Goal: Use online tool/utility: Utilize a website feature to perform a specific function

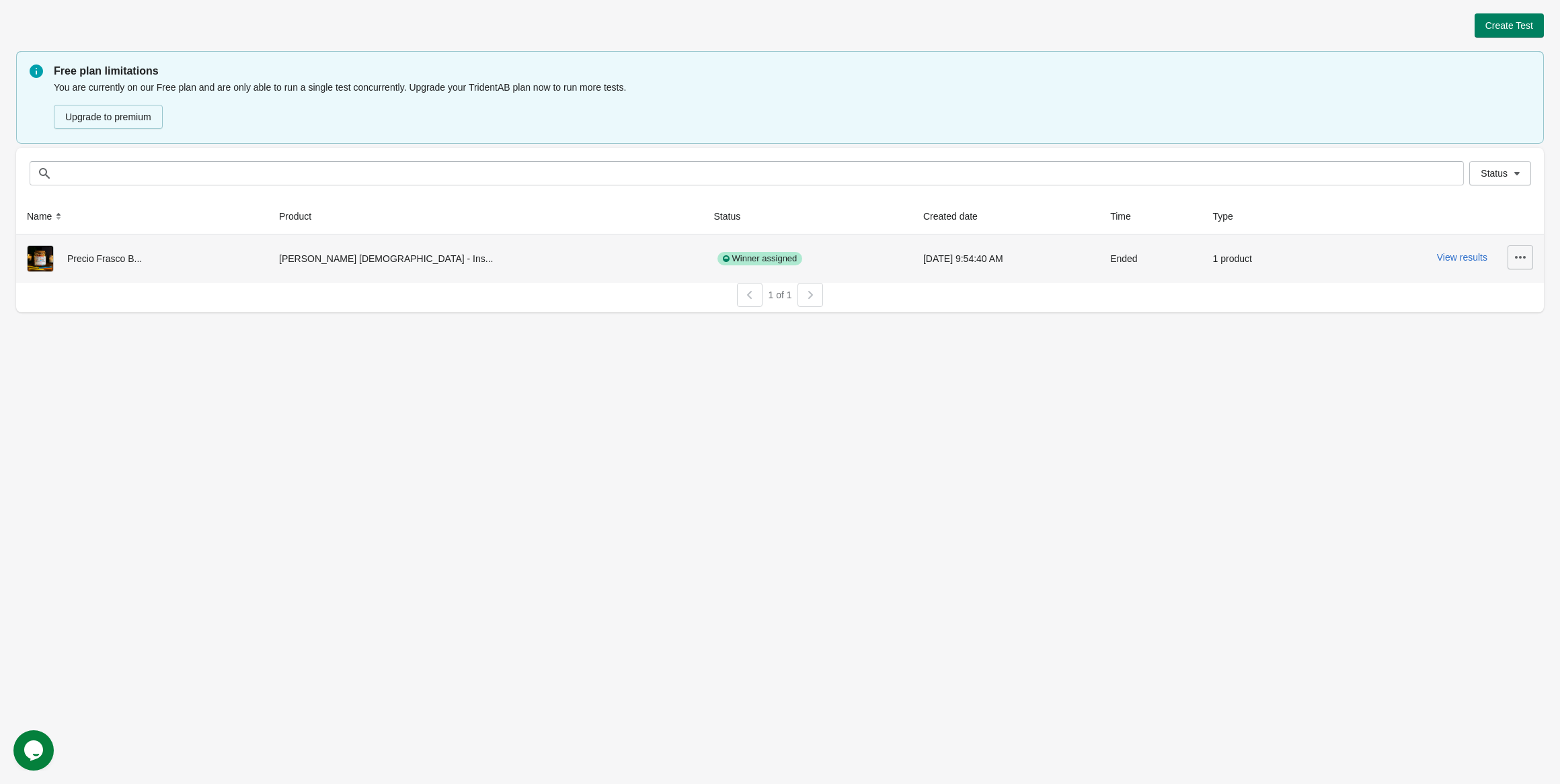
click at [1514, 261] on icon "button" at bounding box center [1520, 257] width 13 height 13
click at [1460, 313] on span "View Product Page" at bounding box center [1483, 319] width 80 height 13
click at [1460, 256] on button "View results" at bounding box center [1462, 258] width 51 height 11
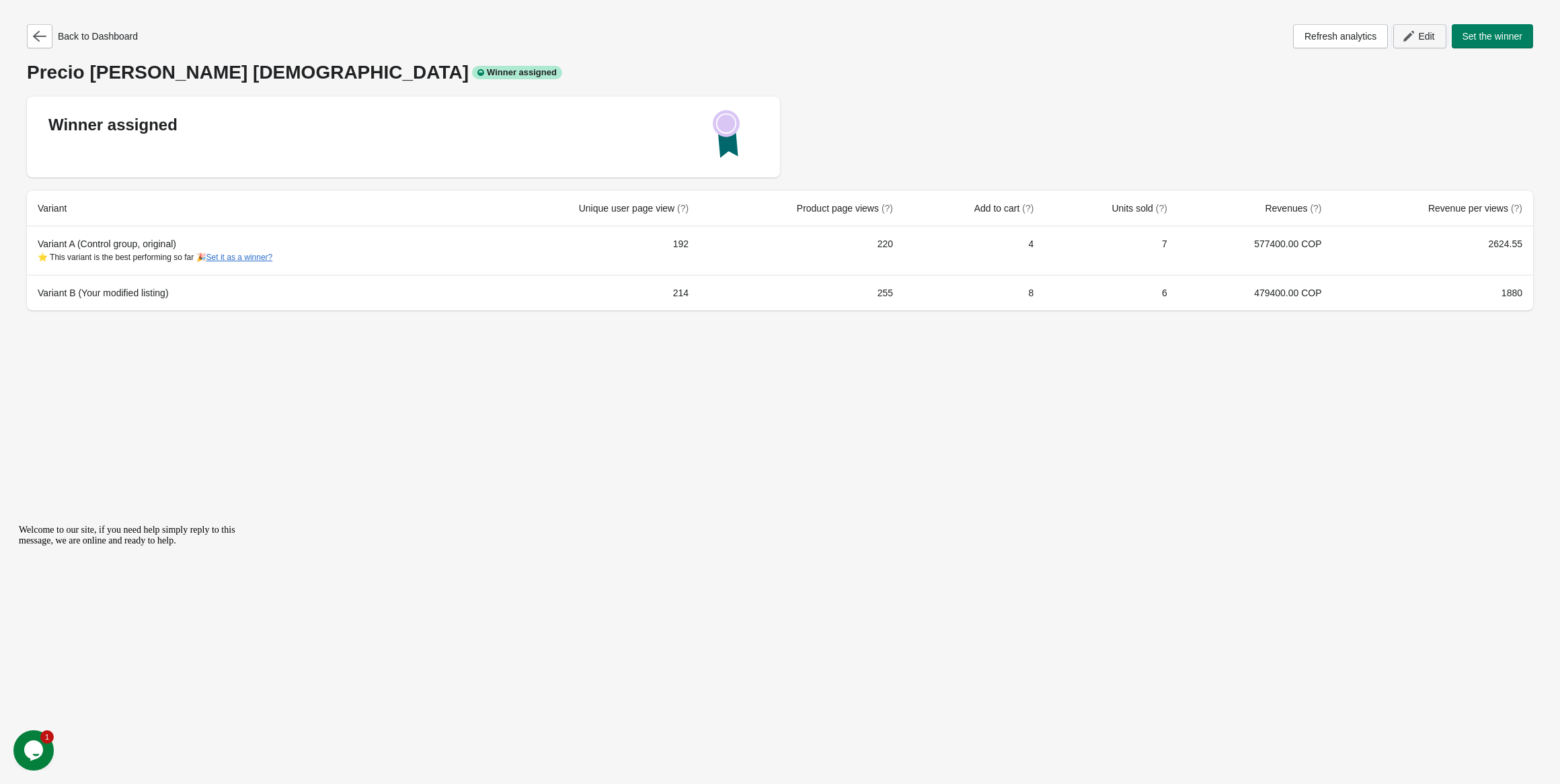
click at [1409, 37] on icon "button" at bounding box center [1408, 36] width 13 height 13
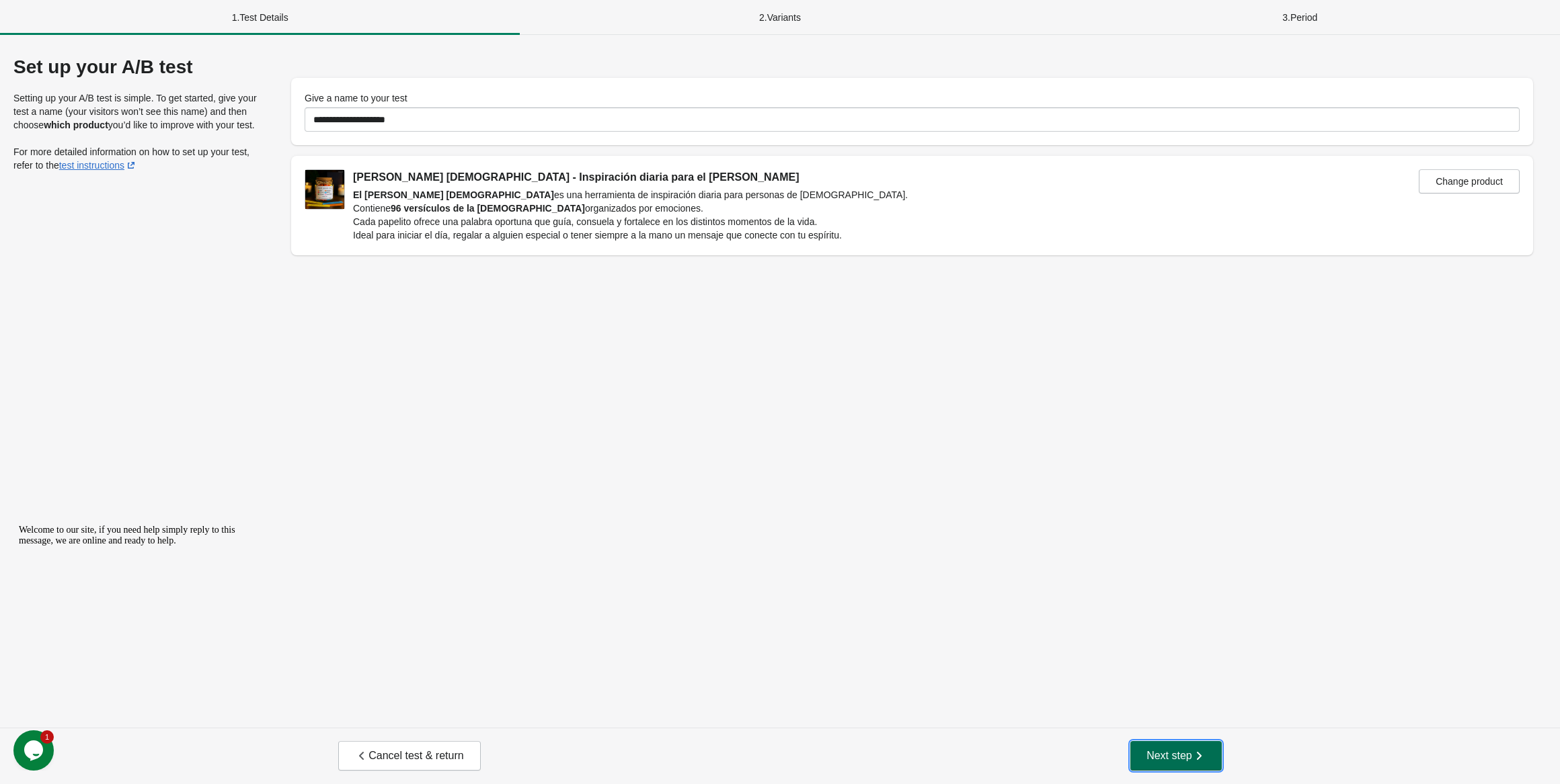
click at [1188, 755] on span "Next step" at bounding box center [1176, 756] width 59 height 13
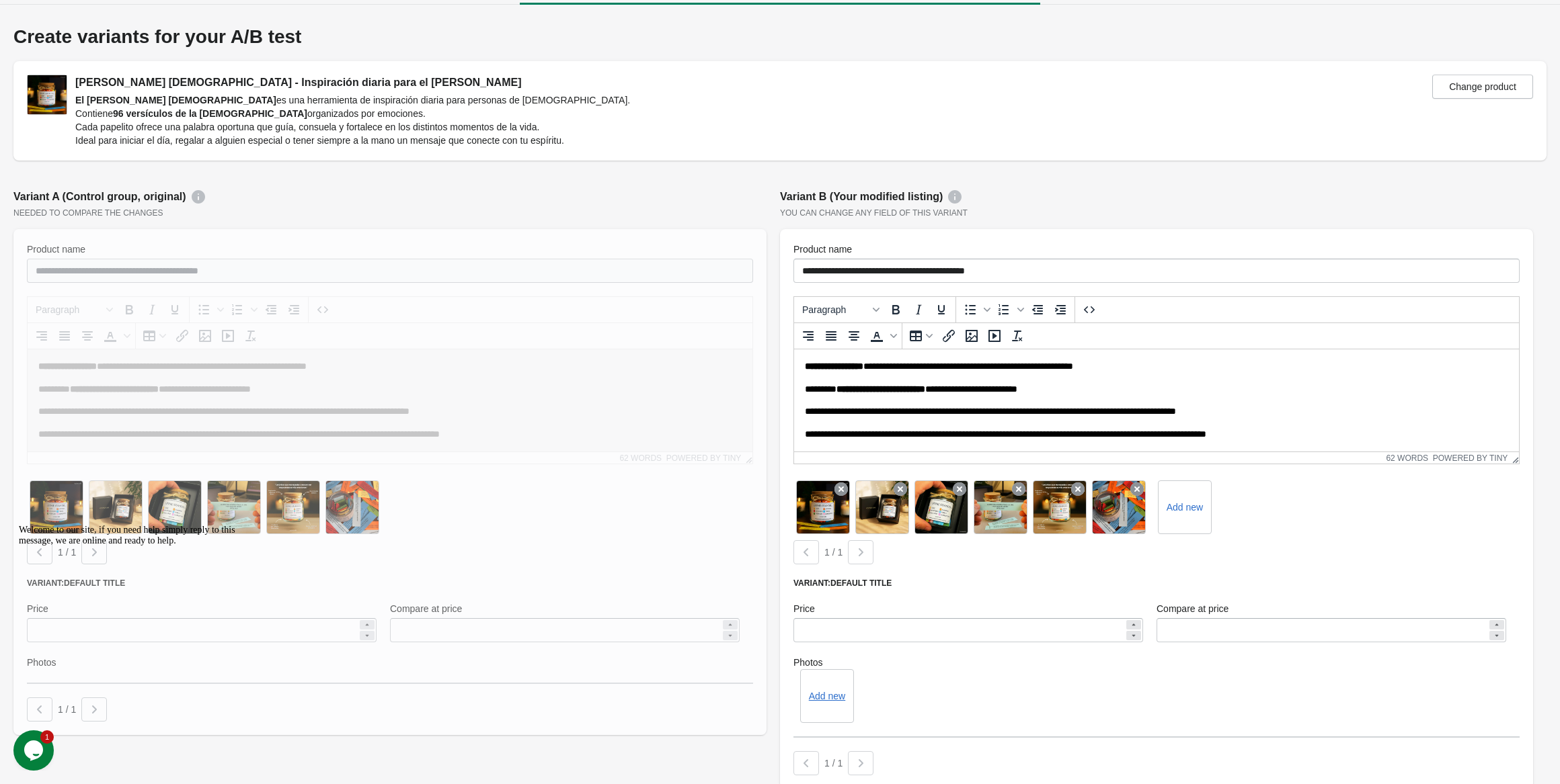
scroll to position [242, 0]
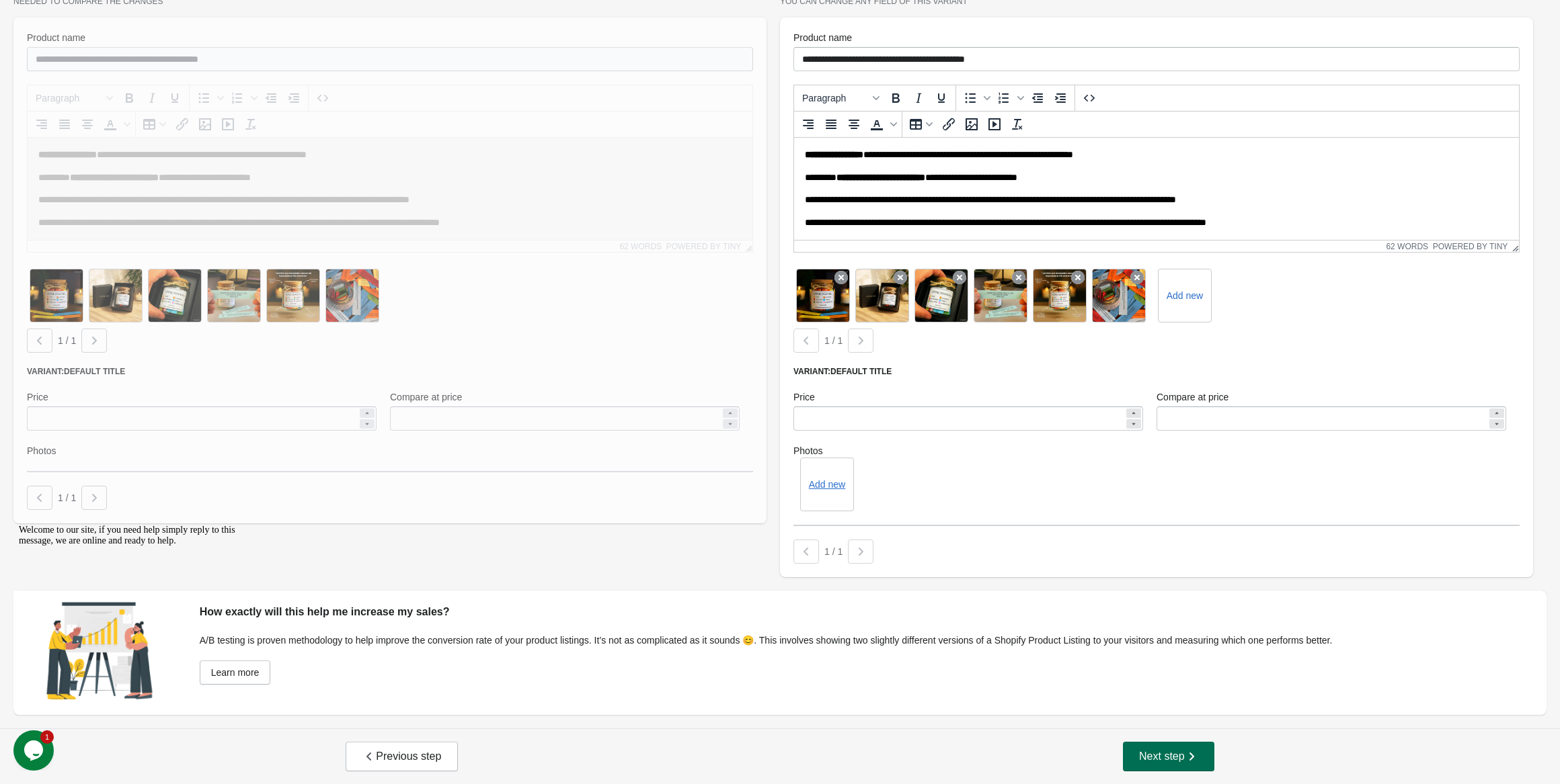
click at [1145, 750] on span "Next step" at bounding box center [1169, 756] width 59 height 13
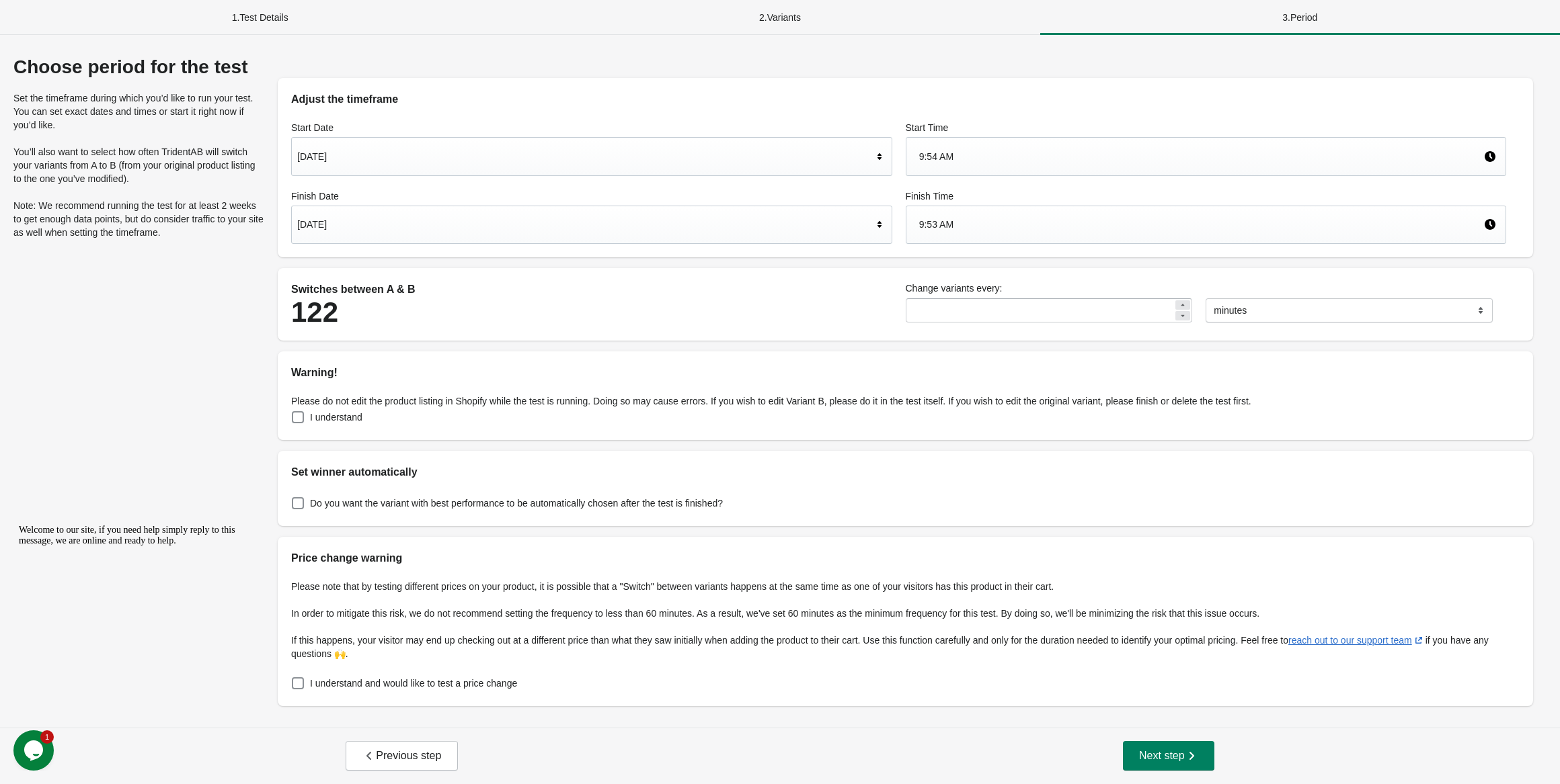
click at [320, 158] on div "[DATE]" at bounding box center [585, 156] width 576 height 26
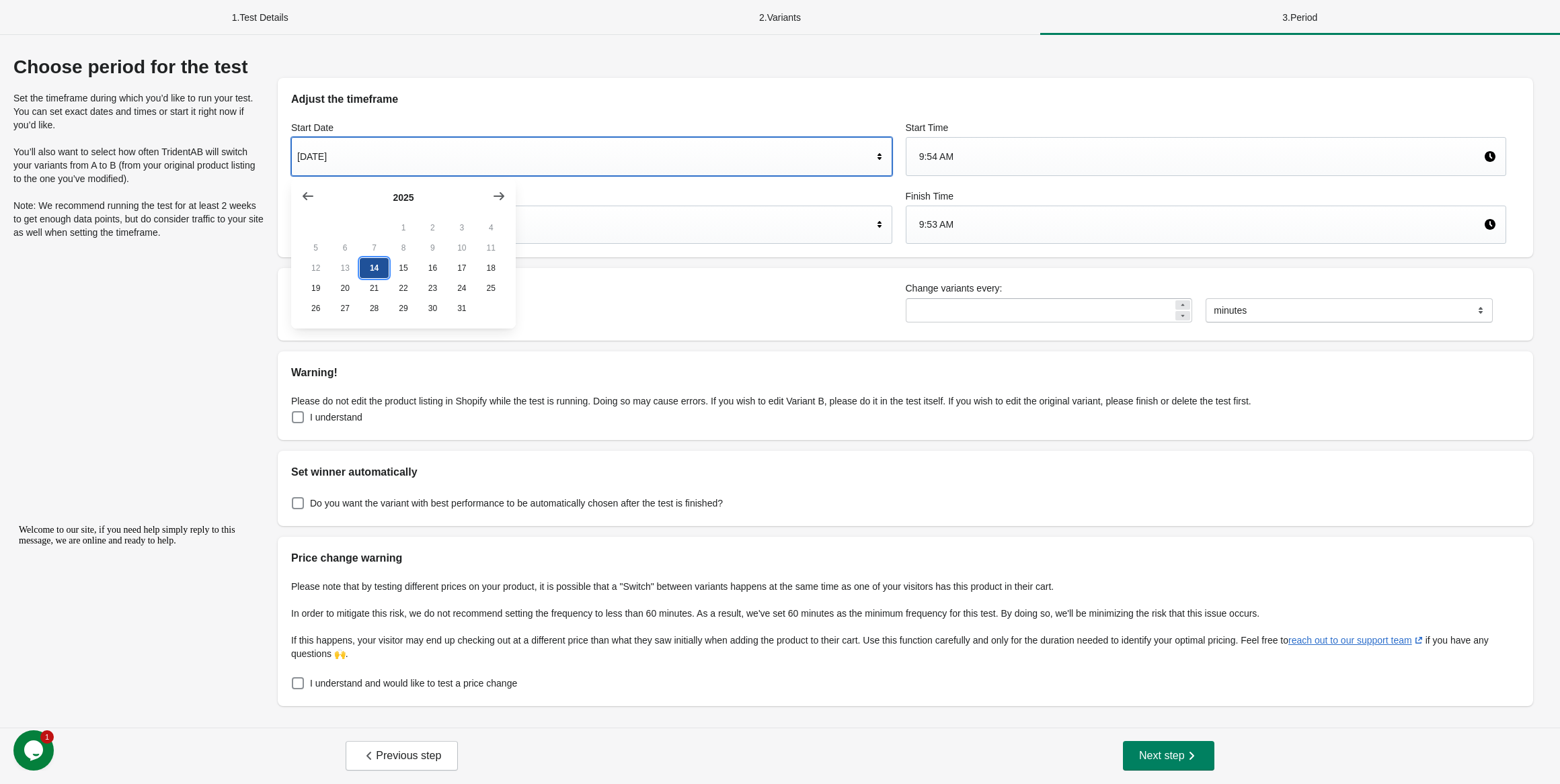
click at [383, 272] on button "14" at bounding box center [374, 268] width 29 height 20
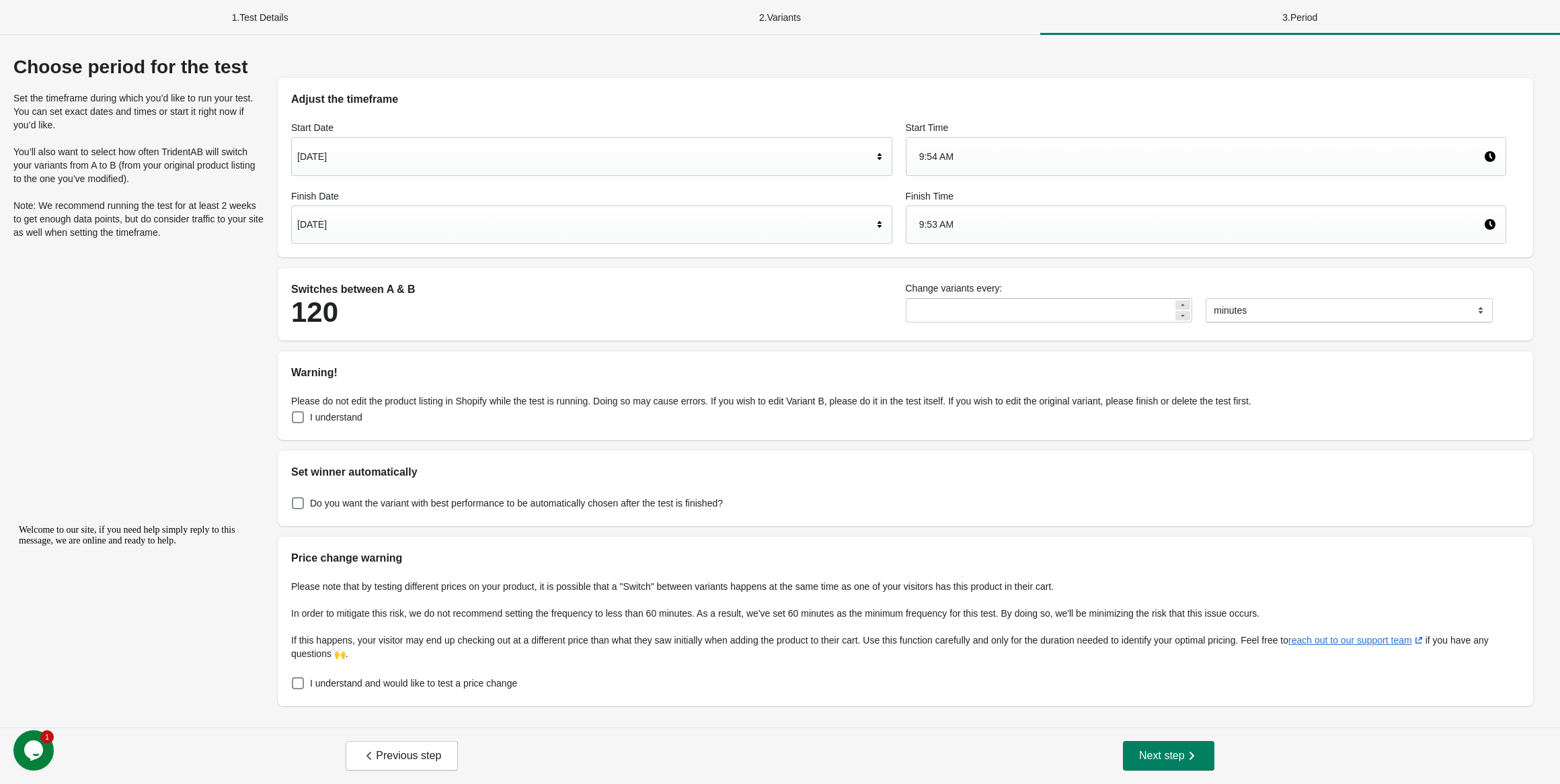
click at [436, 234] on div "[DATE]" at bounding box center [585, 224] width 576 height 26
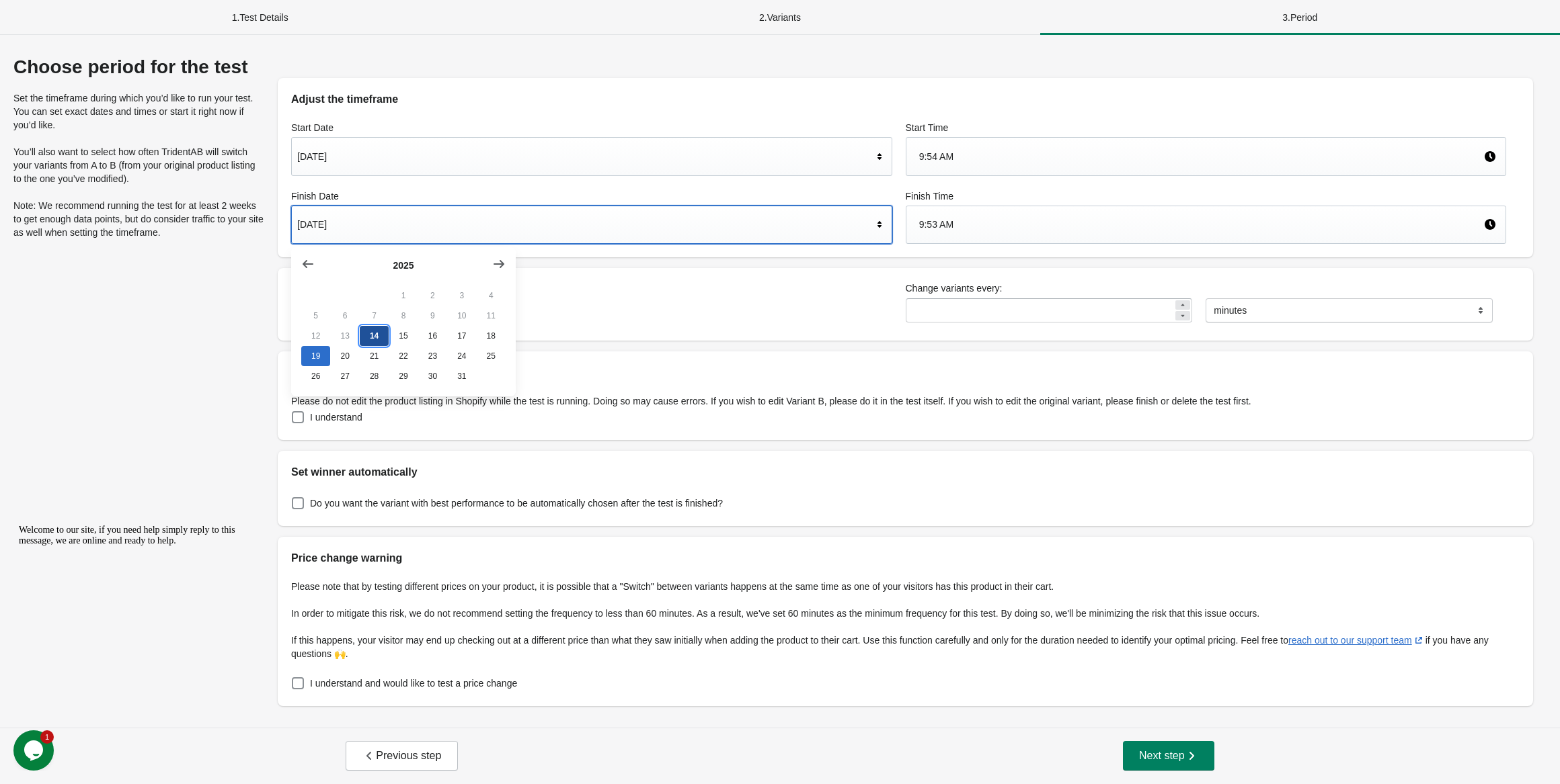
click at [380, 331] on button "14" at bounding box center [374, 335] width 29 height 20
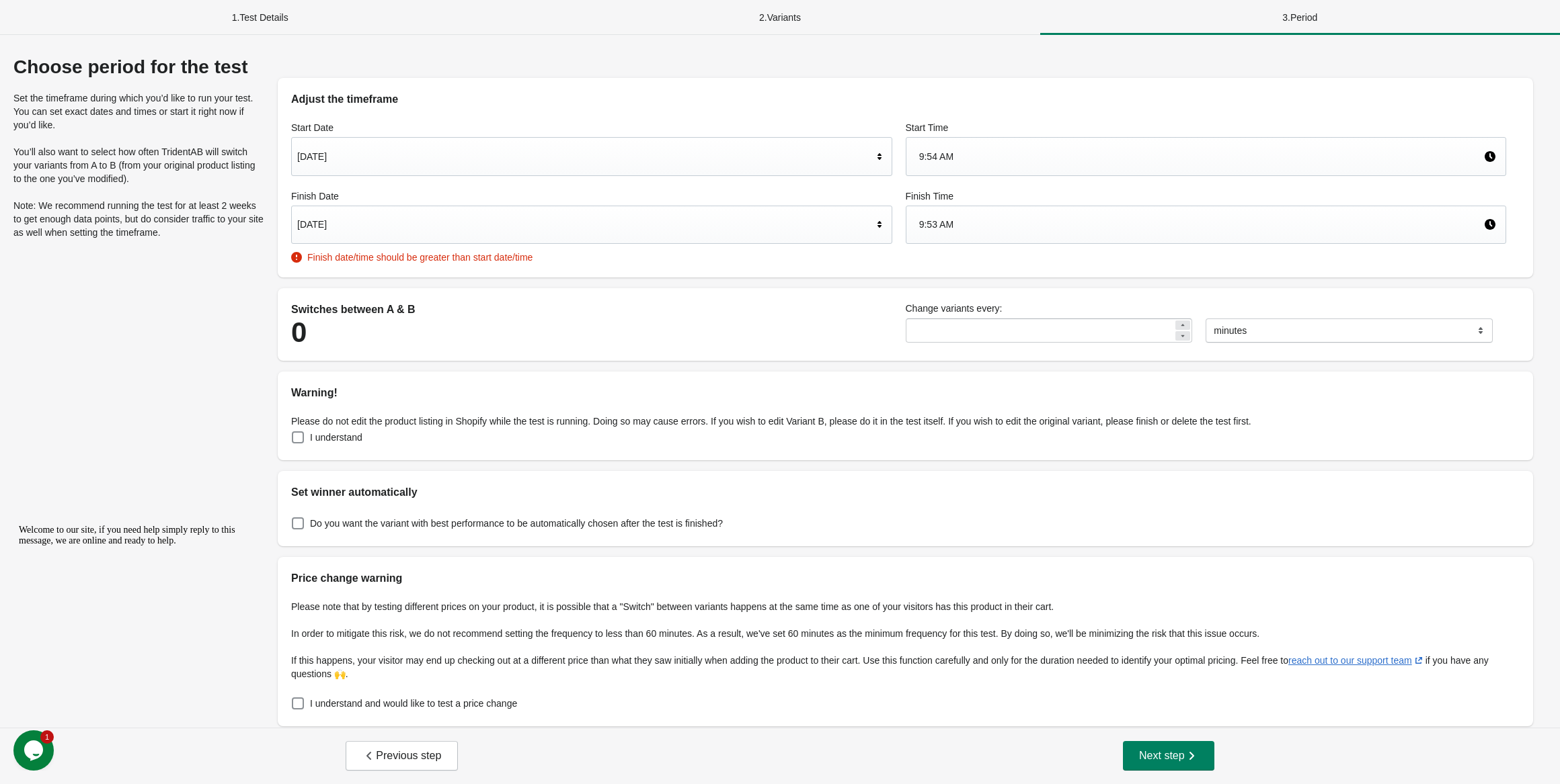
click at [365, 233] on div "[DATE]" at bounding box center [585, 224] width 576 height 26
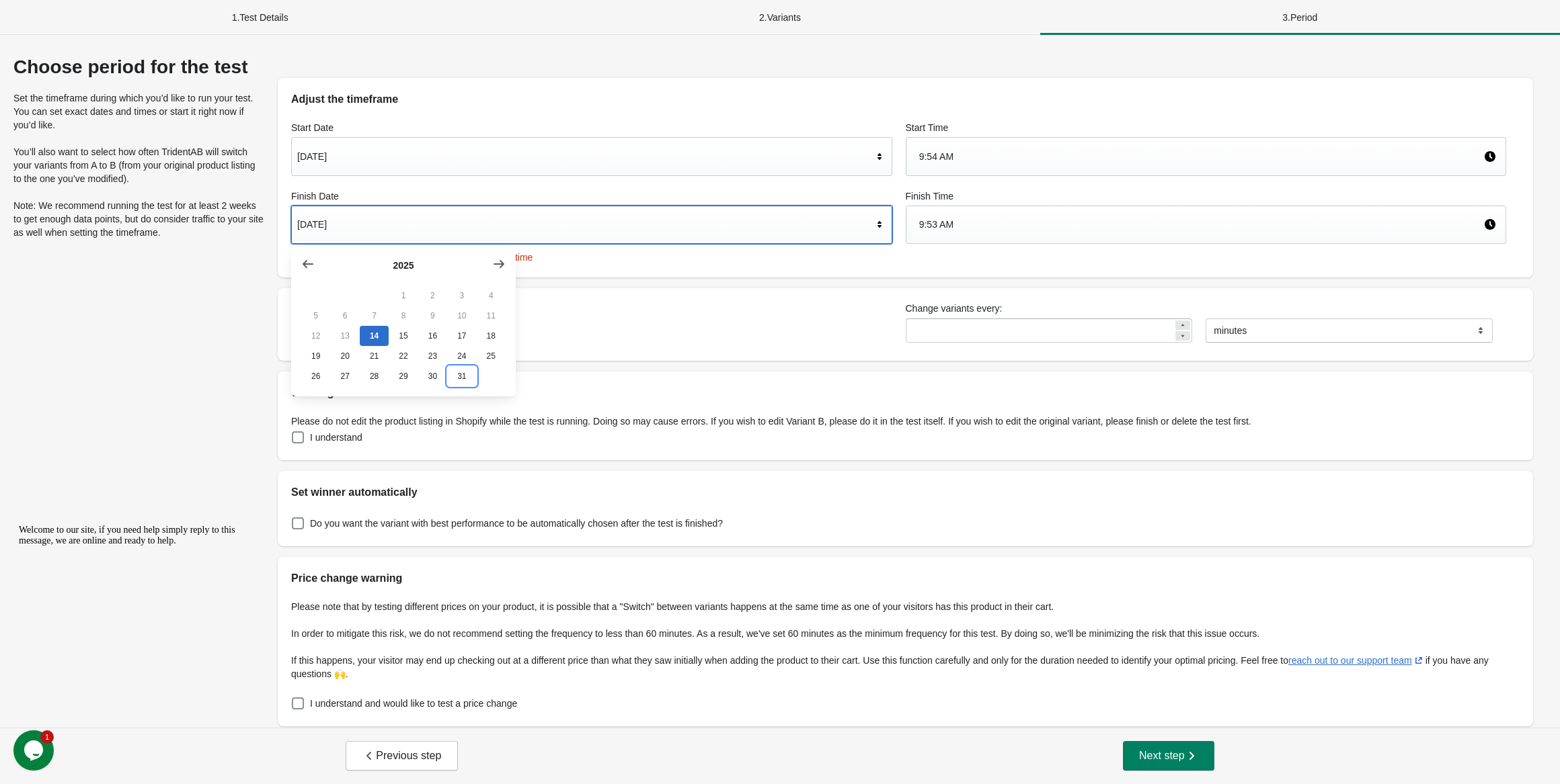
click at [459, 380] on button "31" at bounding box center [461, 376] width 29 height 20
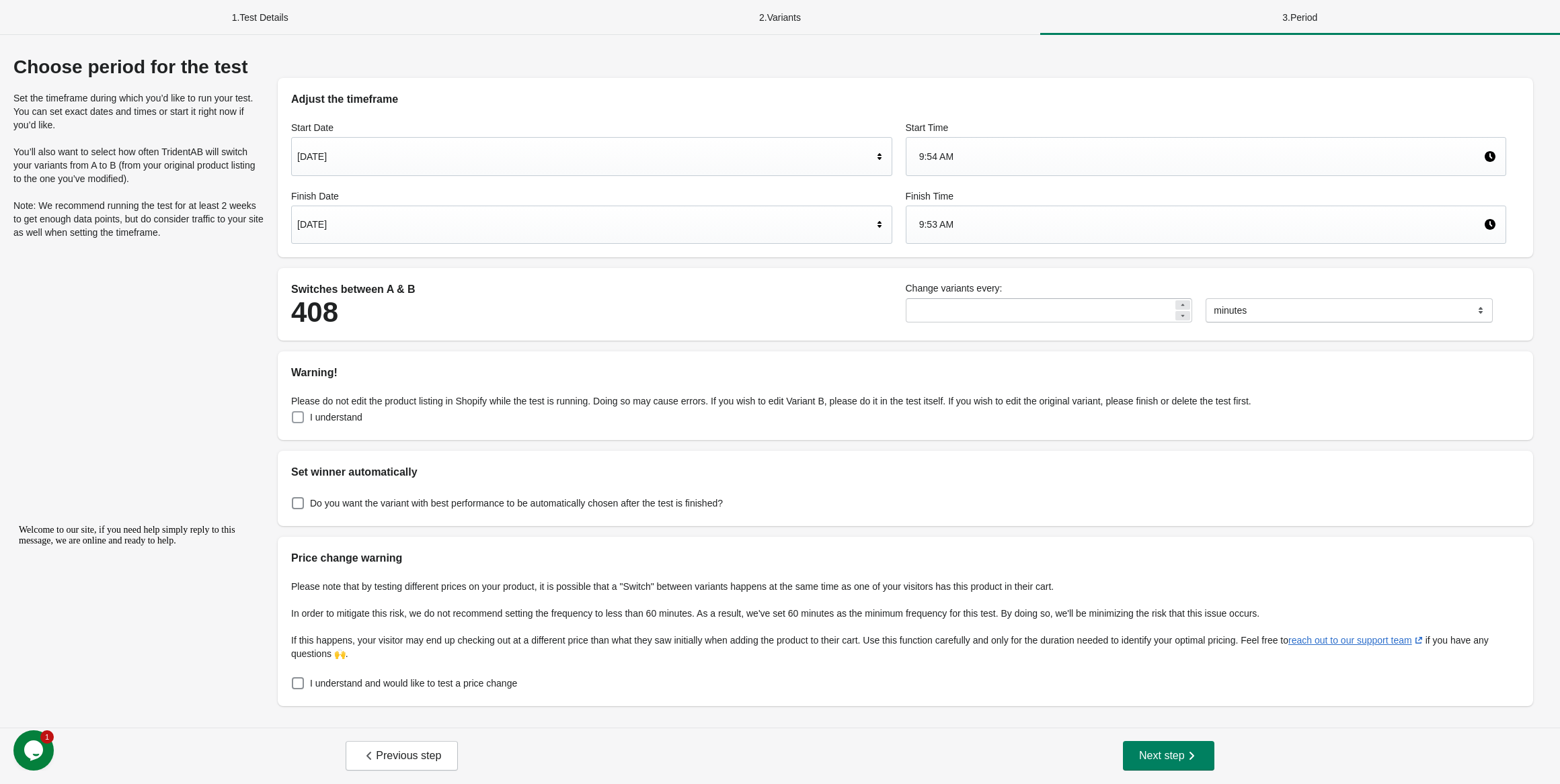
click at [297, 418] on span at bounding box center [297, 417] width 12 height 12
click at [292, 683] on span at bounding box center [297, 683] width 12 height 12
click at [1142, 753] on span "Next step" at bounding box center [1169, 756] width 59 height 13
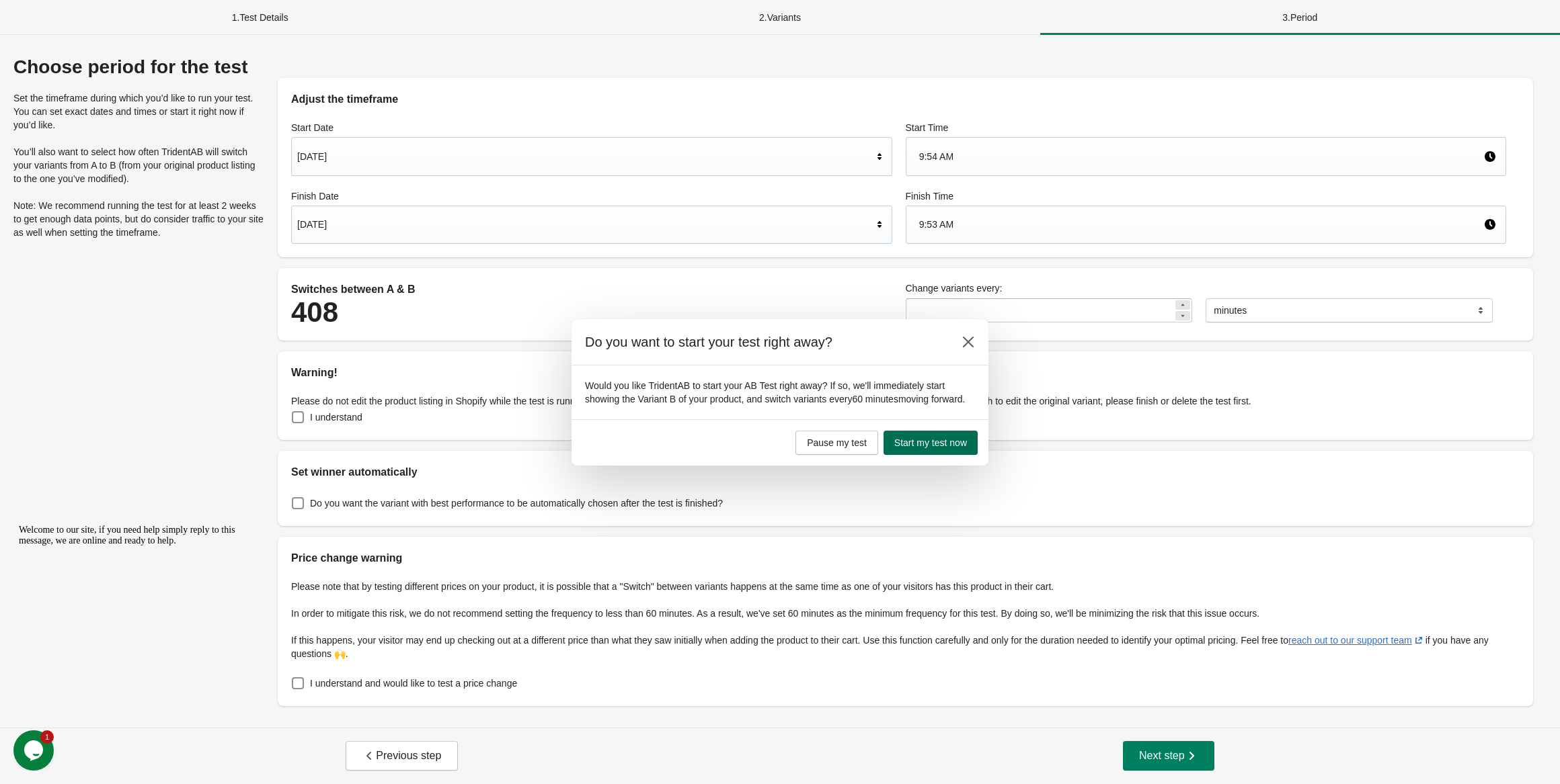
click at [898, 448] on span "Start my test now" at bounding box center [930, 443] width 73 height 11
